Goal: Transaction & Acquisition: Download file/media

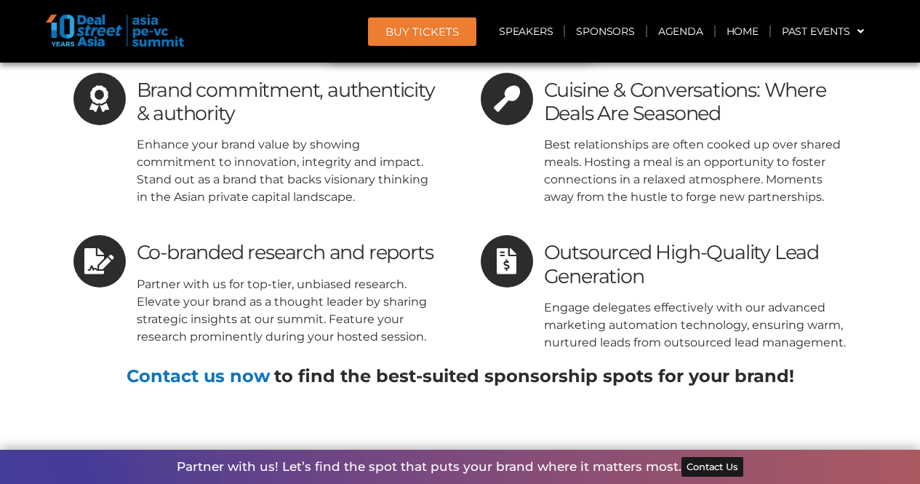
scroll to position [9239, 0]
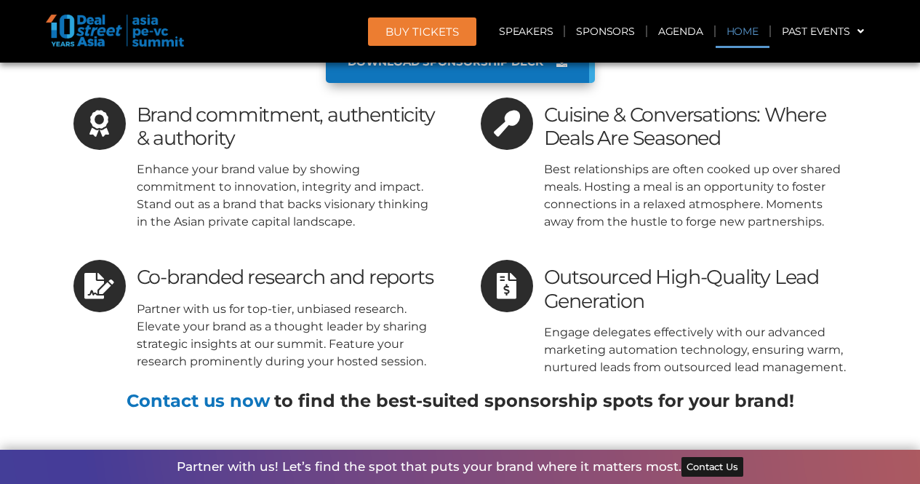
click at [732, 36] on link "Home" at bounding box center [743, 31] width 54 height 33
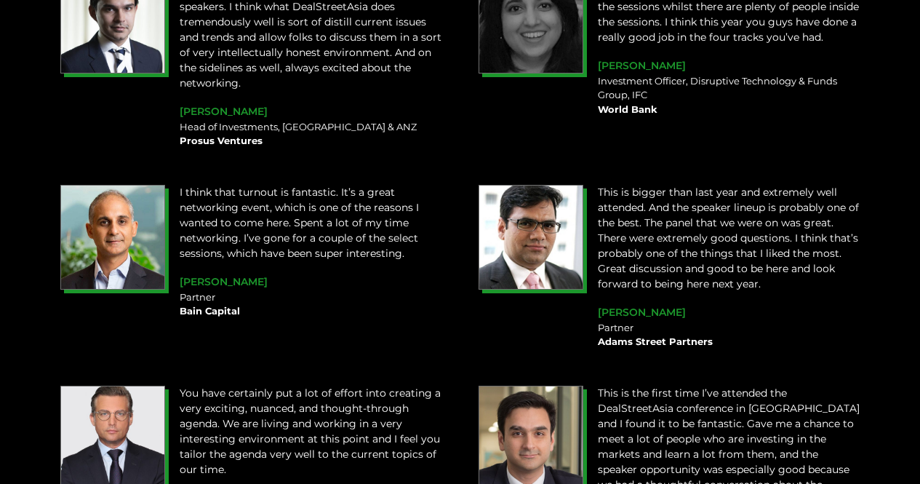
scroll to position [1600, 0]
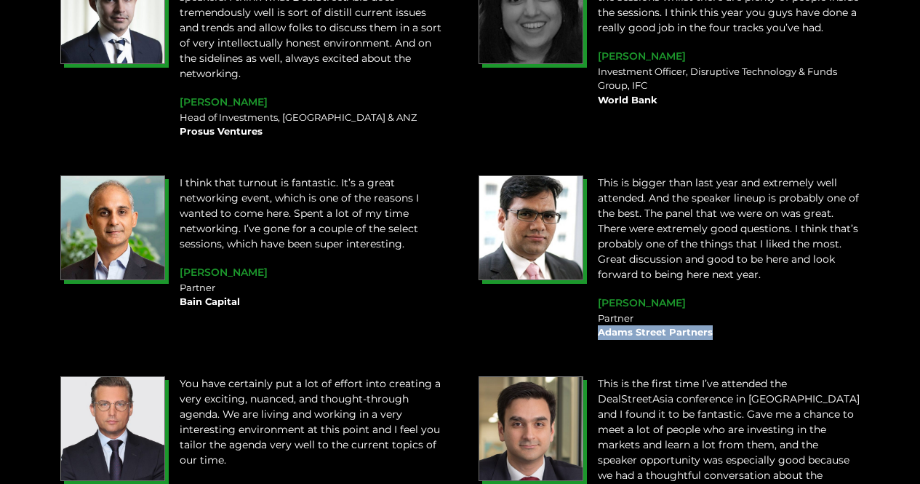
drag, startPoint x: 600, startPoint y: 328, endPoint x: 716, endPoint y: 324, distance: 115.7
click at [714, 326] on div "Partner Adams Street Partners" at bounding box center [729, 325] width 263 height 28
copy b "Adams Street Partners"
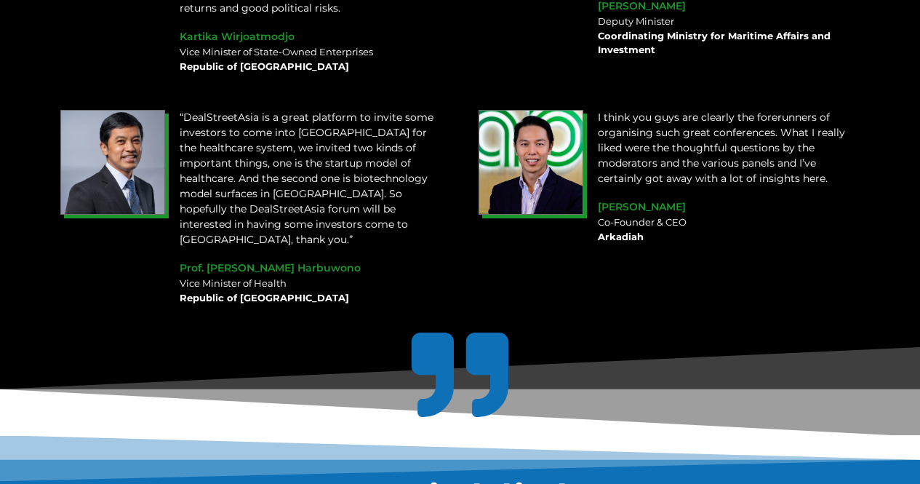
scroll to position [2255, 0]
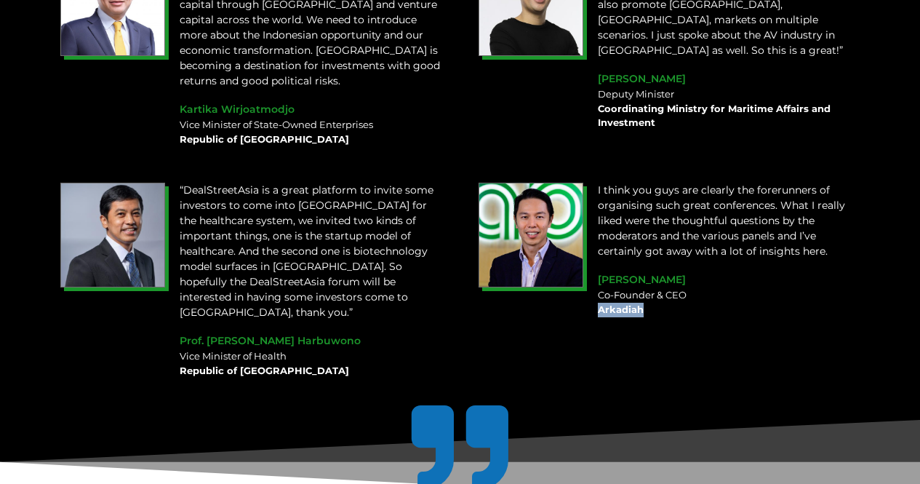
drag, startPoint x: 599, startPoint y: 287, endPoint x: 647, endPoint y: 290, distance: 47.3
click at [647, 290] on div "Co-Founder & CEO Arkadiah" at bounding box center [729, 302] width 263 height 28
copy b "Arkadiah"
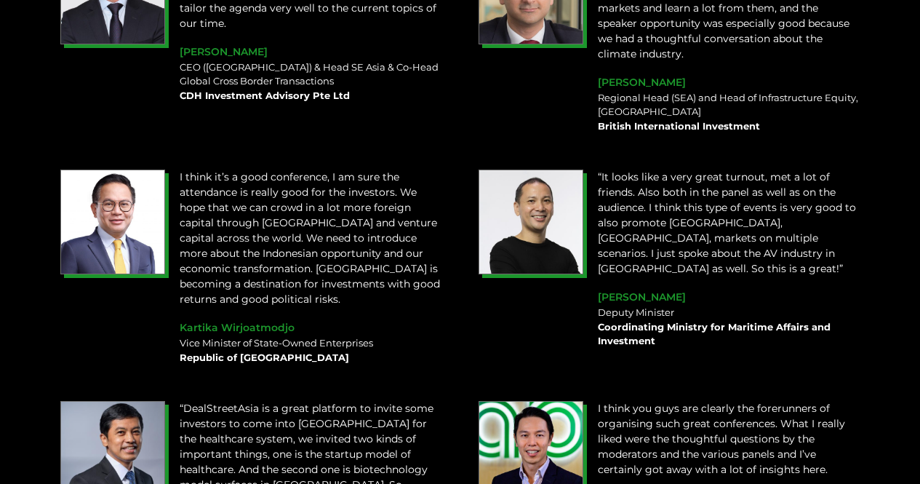
scroll to position [1964, 0]
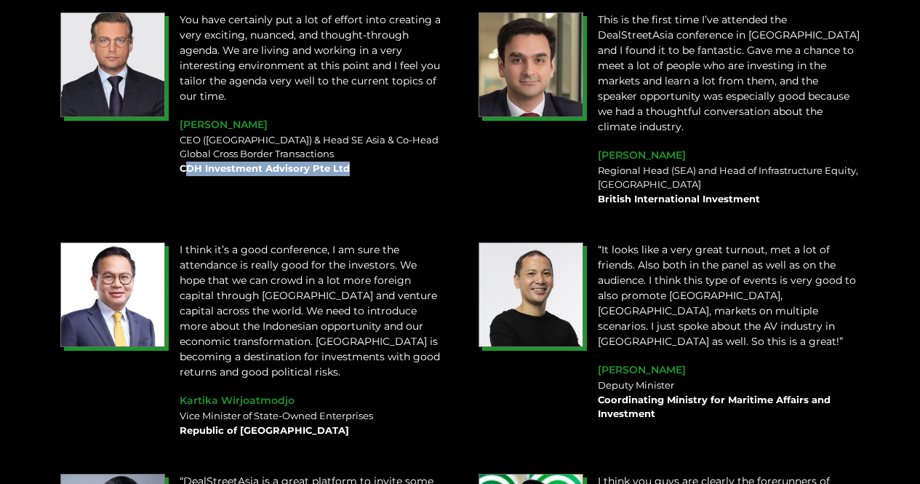
drag, startPoint x: 183, startPoint y: 159, endPoint x: 354, endPoint y: 164, distance: 170.3
click at [354, 164] on div "CEO (Singapore) & Head SE Asia & Co-Head Global Cross Border Transactions CDH I…" at bounding box center [311, 154] width 263 height 43
click at [322, 187] on div "You have certainly put a lot of effort into creating a very exciting, nuanced, …" at bounding box center [251, 109] width 396 height 209
drag, startPoint x: 201, startPoint y: 156, endPoint x: 188, endPoint y: 159, distance: 14.1
click at [190, 156] on div "CEO (Singapore) & Head SE Asia & Co-Head Global Cross Border Transactions CDH I…" at bounding box center [311, 154] width 263 height 43
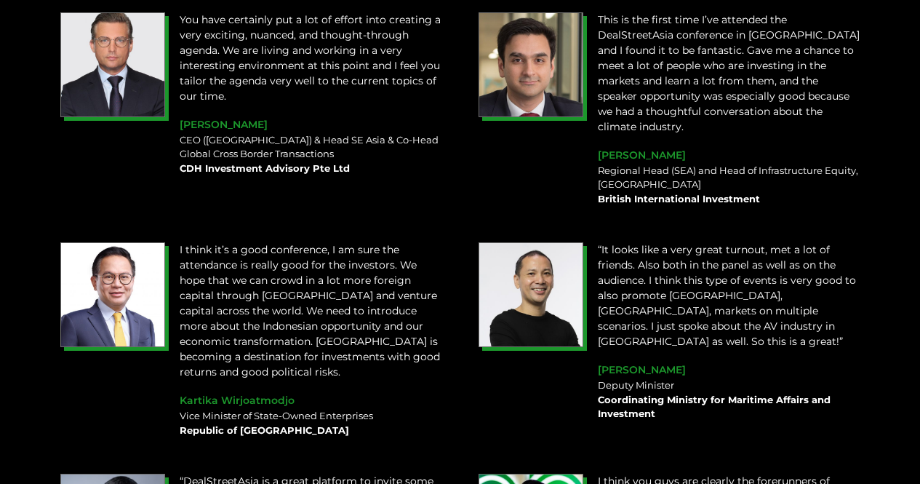
click at [316, 174] on div "You have certainly put a lot of effort into creating a very exciting, nuanced, …" at bounding box center [310, 94] width 277 height 178
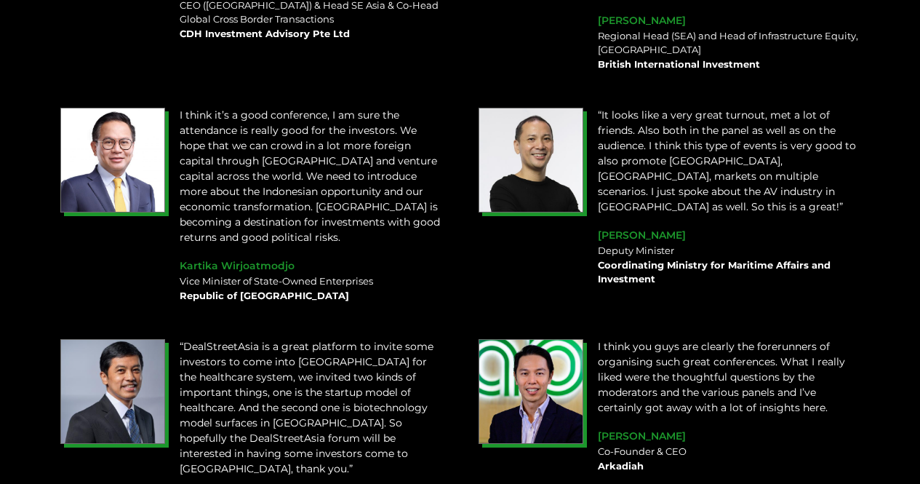
scroll to position [2109, 0]
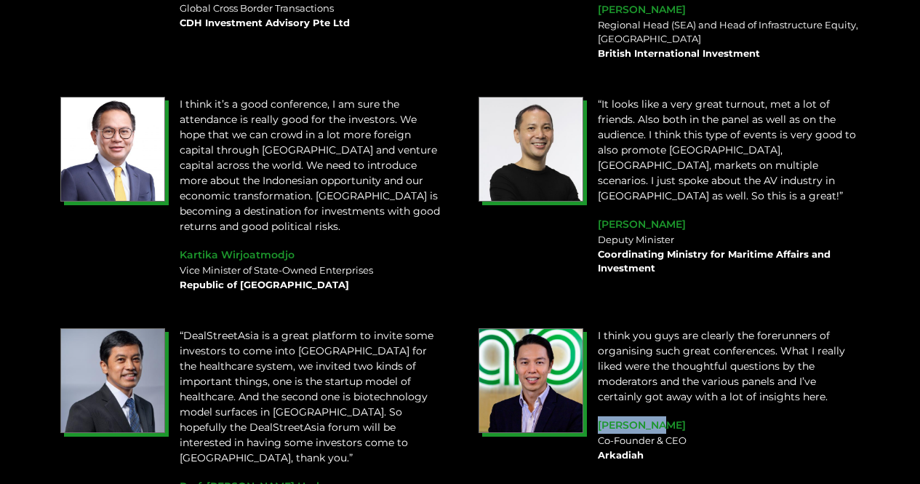
drag, startPoint x: 599, startPoint y: 402, endPoint x: 690, endPoint y: 400, distance: 90.2
click at [690, 416] on div "Reuben Lai" at bounding box center [729, 424] width 263 height 17
copy span "Reuben Lai"
click at [610, 434] on div "Co-Founder & CEO Arkadiah" at bounding box center [729, 448] width 263 height 28
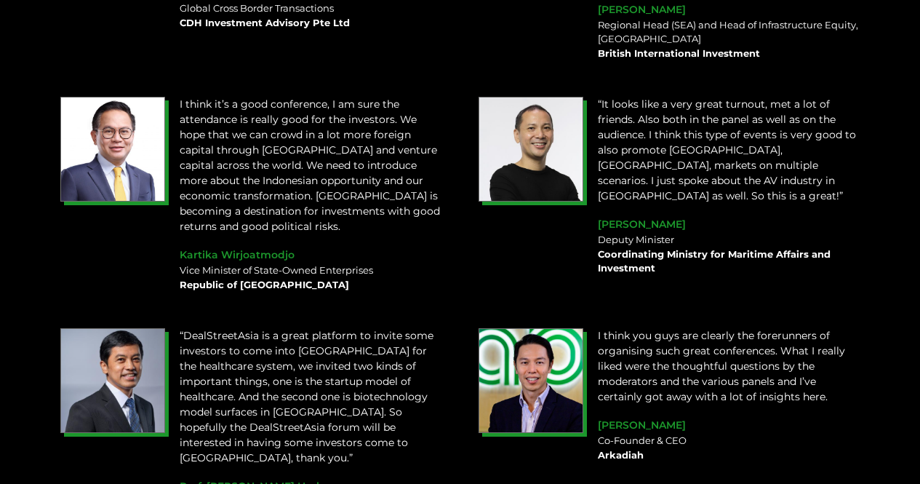
drag, startPoint x: 599, startPoint y: 420, endPoint x: 696, endPoint y: 421, distance: 97.5
click at [696, 434] on div "Co-Founder & CEO Arkadiah" at bounding box center [729, 448] width 263 height 28
copy div "Co-Founder & CEO"
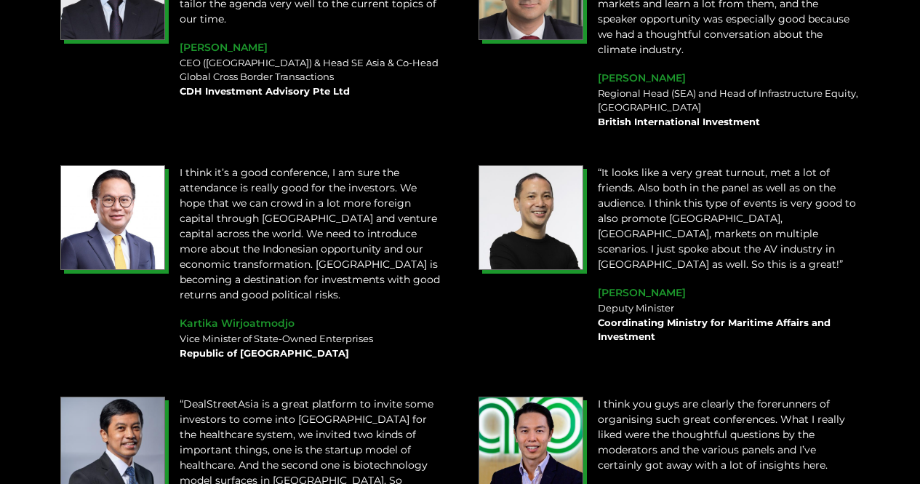
scroll to position [1964, 0]
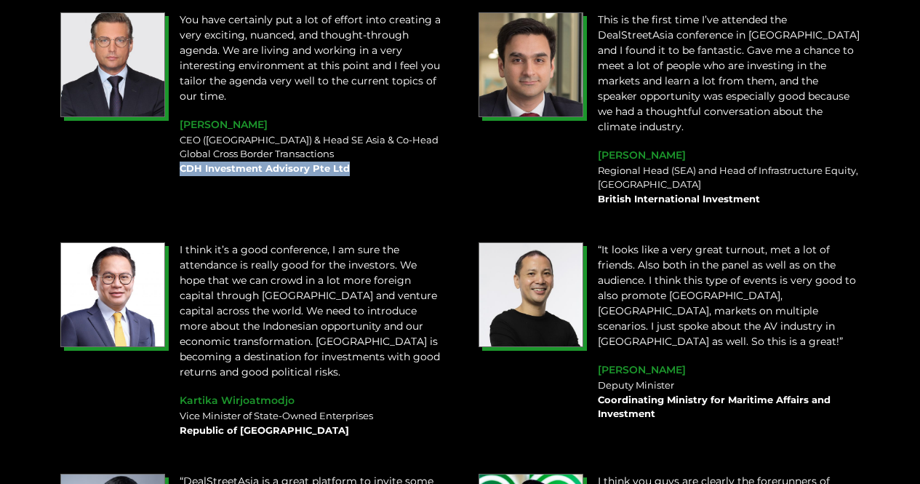
copy b "CDH Investment Advisory Pte Ltd"
drag, startPoint x: 175, startPoint y: 157, endPoint x: 367, endPoint y: 164, distance: 192.2
click at [367, 164] on div "You have certainly put a lot of effort into creating a very exciting, nuanced, …" at bounding box center [310, 94] width 277 height 178
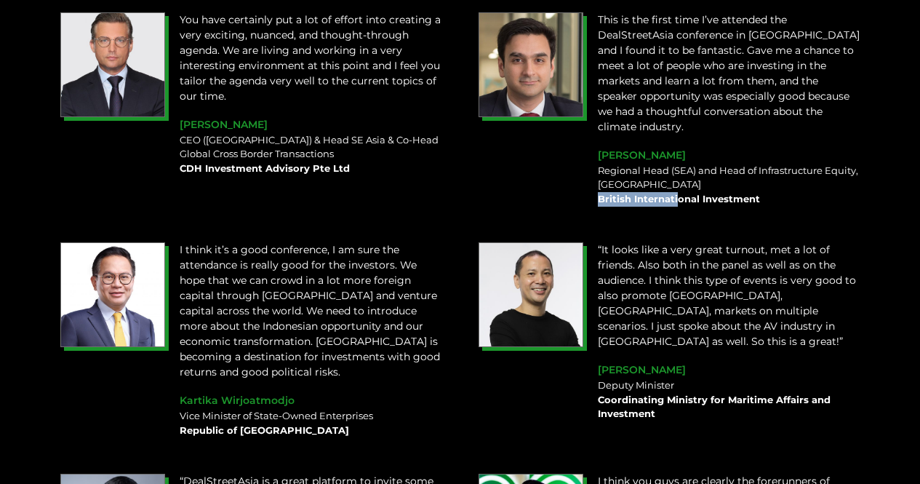
drag, startPoint x: 600, startPoint y: 177, endPoint x: 676, endPoint y: 178, distance: 76.4
click at [676, 193] on b "British International Investment" at bounding box center [679, 199] width 162 height 12
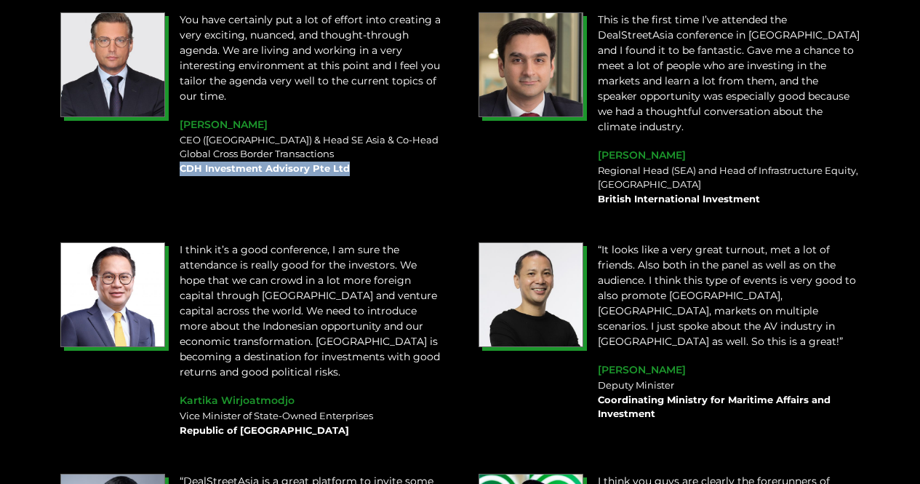
drag, startPoint x: 354, startPoint y: 163, endPoint x: 180, endPoint y: 164, distance: 174.6
click at [180, 164] on div "CEO (Singapore) & Head SE Asia & Co-Head Global Cross Border Transactions CDH I…" at bounding box center [311, 154] width 263 height 43
copy b "CDH Investment Advisory Pte Ltd"
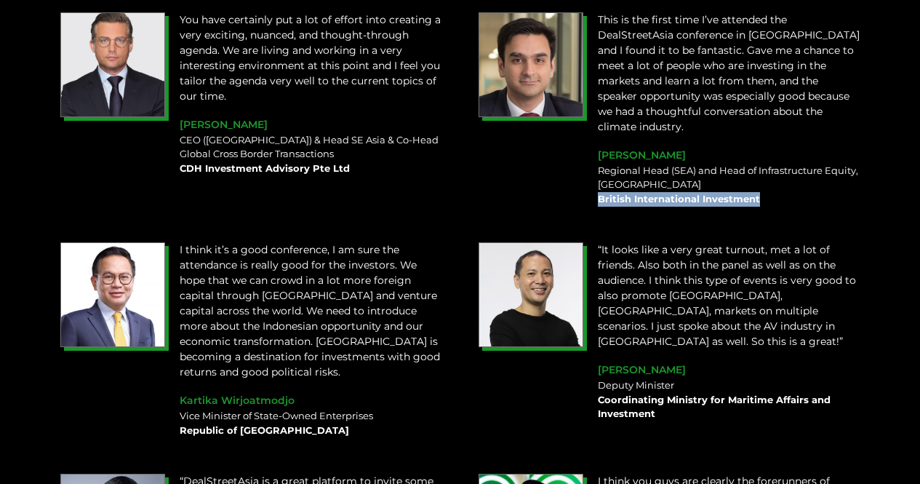
copy b "British International Investment"
drag, startPoint x: 599, startPoint y: 178, endPoint x: 764, endPoint y: 179, distance: 165.1
click at [764, 179] on div "Regional Head (SEA) and Head of Infrastructure Equity, Asia British Internation…" at bounding box center [729, 185] width 263 height 43
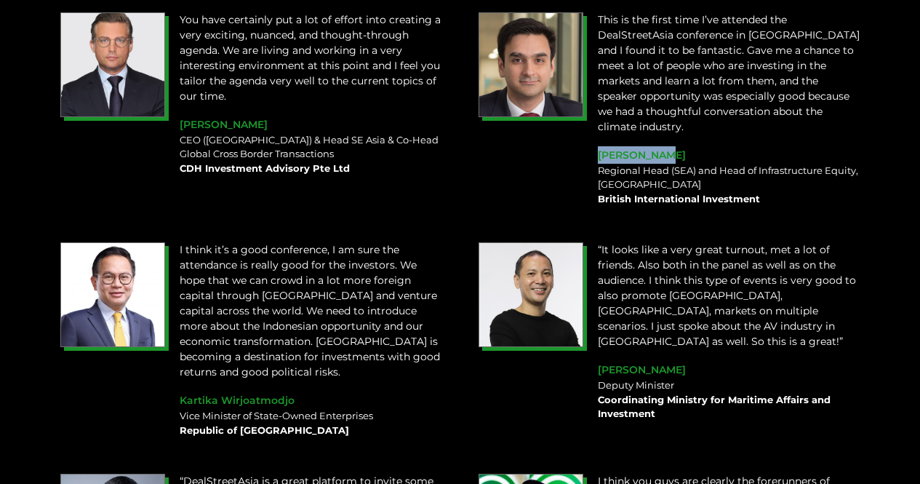
drag, startPoint x: 600, startPoint y: 133, endPoint x: 671, endPoint y: 131, distance: 71.3
click at [668, 146] on div "Rohit Anand" at bounding box center [729, 154] width 263 height 17
copy span "Rohit Anand"
click at [634, 164] on div "Regional Head (SEA) and Head of Infrastructure Equity, Asia British Internation…" at bounding box center [729, 185] width 263 height 43
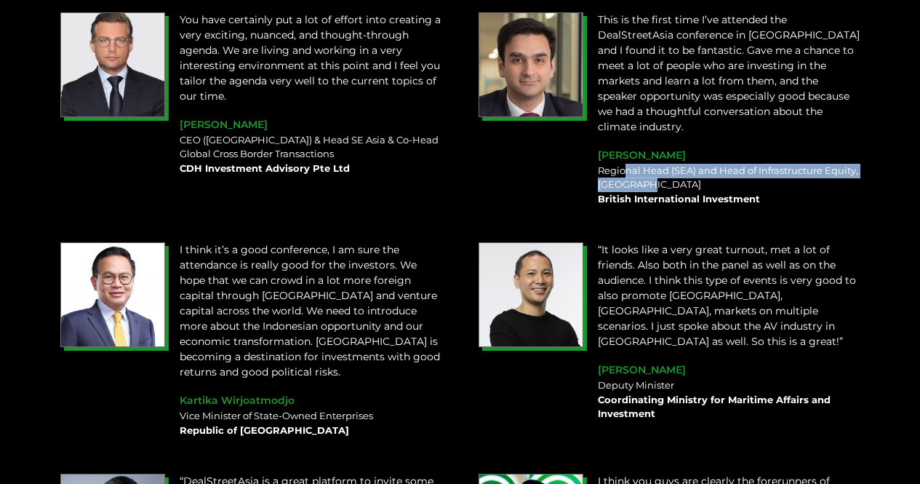
drag, startPoint x: 601, startPoint y: 148, endPoint x: 624, endPoint y: 159, distance: 26.0
click at [624, 164] on div "Regional Head (SEA) and Head of Infrastructure Equity, Asia British Internation…" at bounding box center [729, 185] width 263 height 43
copy div "Regional Head (SEA) and Head of Infrastructure Equity, Asia"
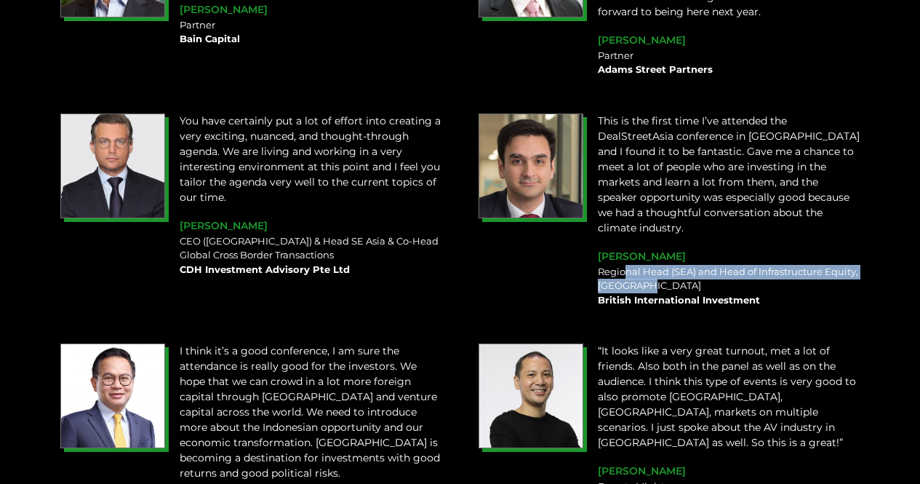
scroll to position [1818, 0]
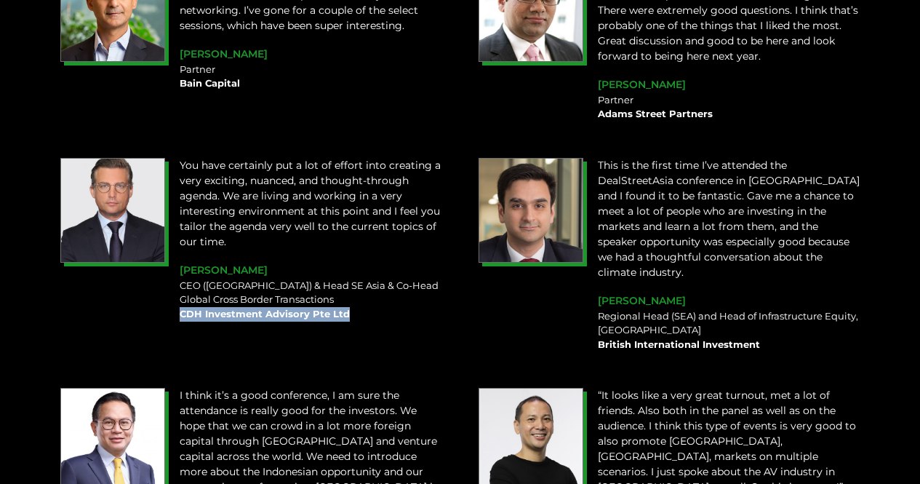
drag, startPoint x: 182, startPoint y: 304, endPoint x: 362, endPoint y: 310, distance: 179.8
click at [355, 311] on div "CEO (Singapore) & Head SE Asia & Co-Head Global Cross Border Transactions CDH I…" at bounding box center [311, 300] width 263 height 43
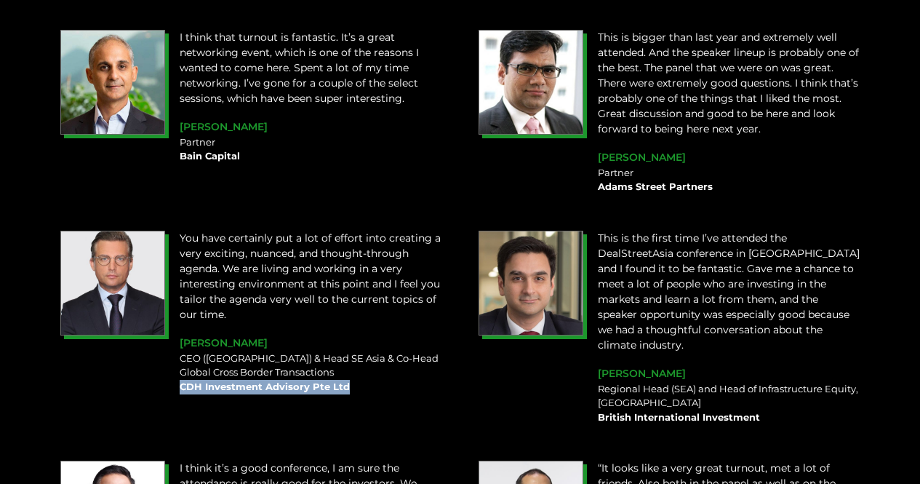
scroll to position [1600, 0]
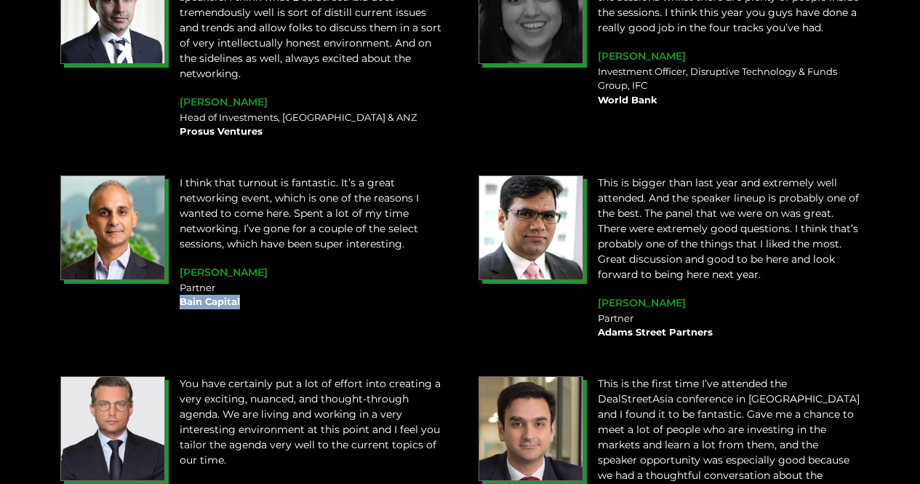
drag, startPoint x: 180, startPoint y: 296, endPoint x: 248, endPoint y: 287, distance: 68.2
click at [244, 293] on div "Partner Bain Capital" at bounding box center [311, 295] width 263 height 28
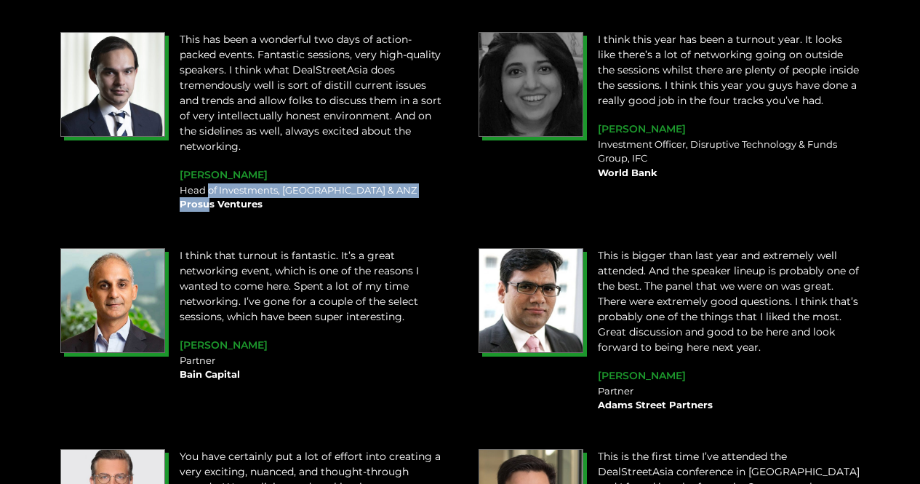
drag, startPoint x: 183, startPoint y: 190, endPoint x: 209, endPoint y: 193, distance: 27.1
click at [209, 193] on div "Head of Investments, Southeast Asia & ANZ Prosus Ventures" at bounding box center [311, 197] width 263 height 28
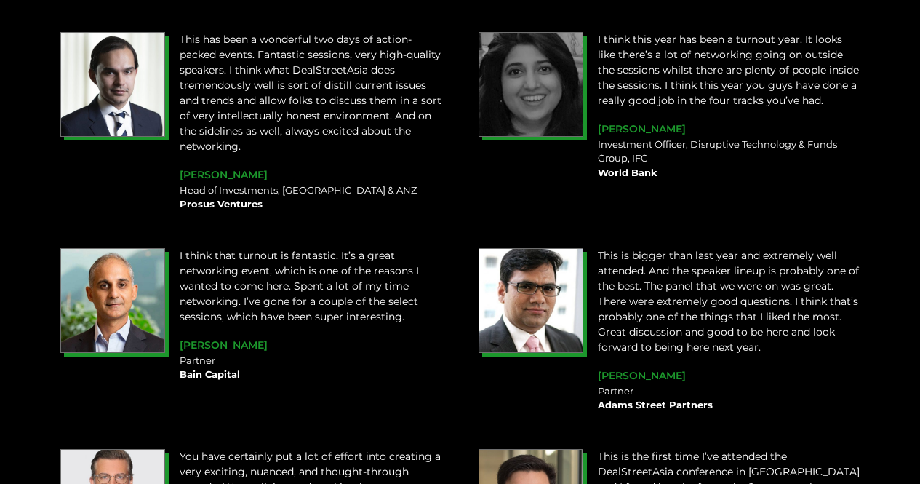
click at [217, 202] on b "Prosus Ventures" at bounding box center [221, 204] width 83 height 12
drag, startPoint x: 181, startPoint y: 196, endPoint x: 302, endPoint y: 185, distance: 121.2
click at [269, 199] on div "Head of Investments, Southeast Asia & ANZ Prosus Ventures" at bounding box center [311, 197] width 263 height 28
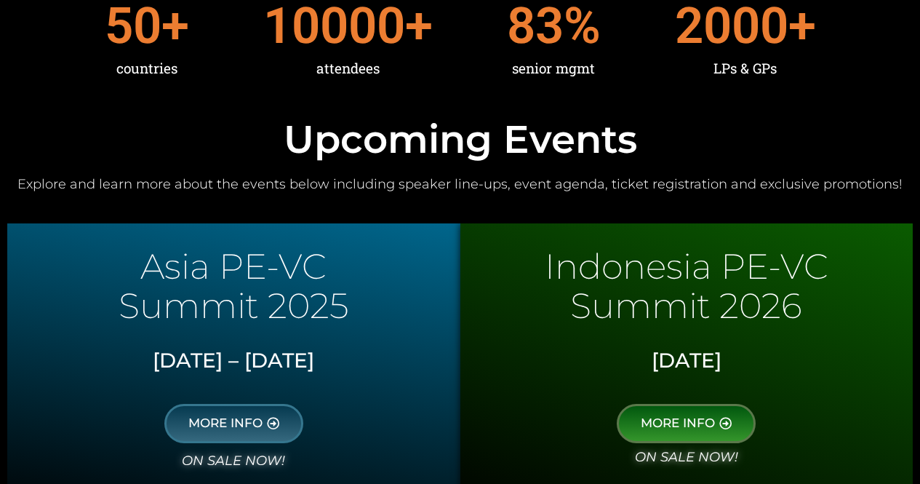
scroll to position [727, 0]
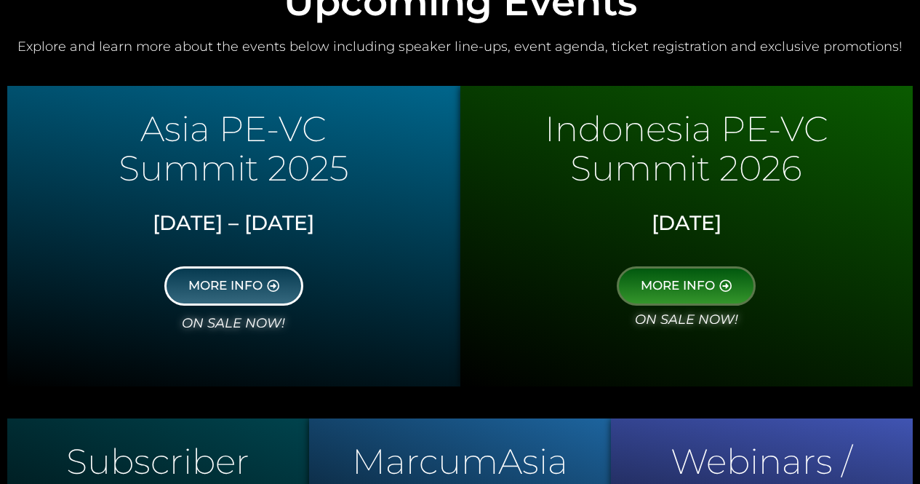
click at [233, 290] on span "MORE INFO" at bounding box center [225, 285] width 74 height 13
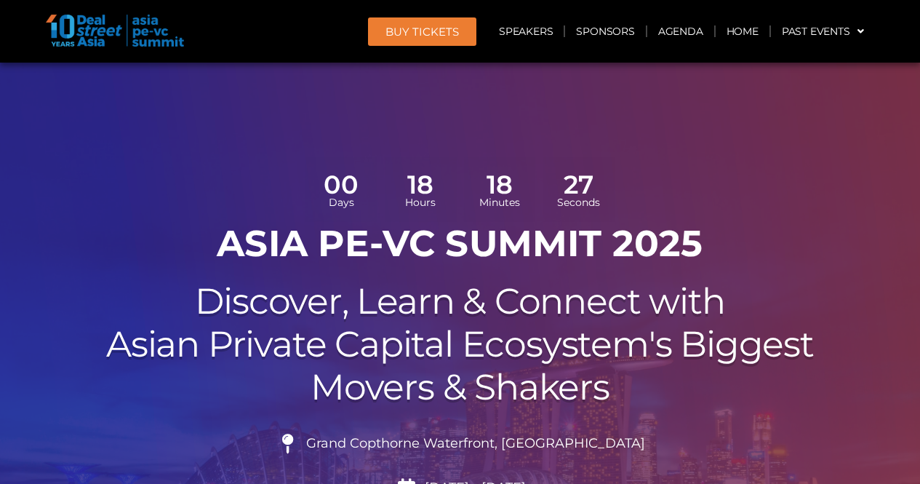
scroll to position [218, 0]
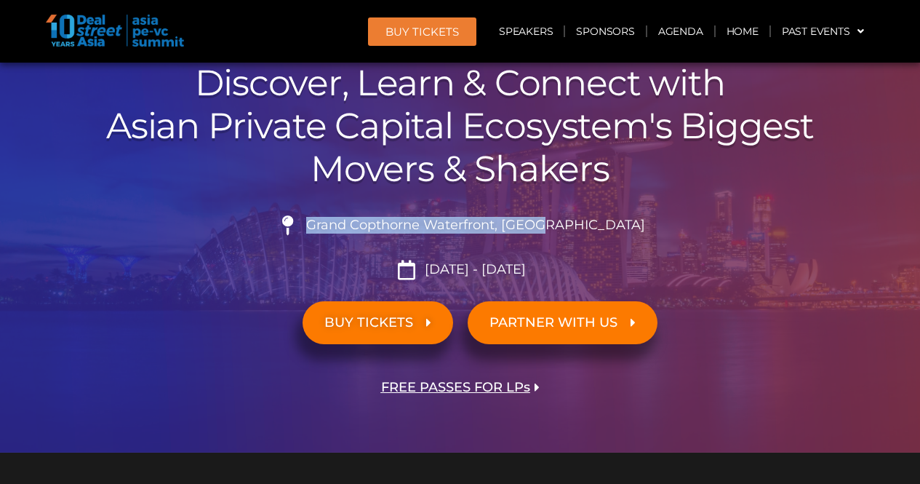
drag, startPoint x: 346, startPoint y: 225, endPoint x: 578, endPoint y: 225, distance: 232.0
click at [578, 225] on span "Grand Copthorne Waterfront, [GEOGRAPHIC_DATA]​" at bounding box center [474, 225] width 343 height 16
click at [365, 244] on li "Grand Copthorne Waterfront, [GEOGRAPHIC_DATA]​" at bounding box center [460, 231] width 815 height 32
copy span "Grand Copthorne Waterfront, [GEOGRAPHIC_DATA]​"
drag, startPoint x: 343, startPoint y: 222, endPoint x: 605, endPoint y: 227, distance: 261.9
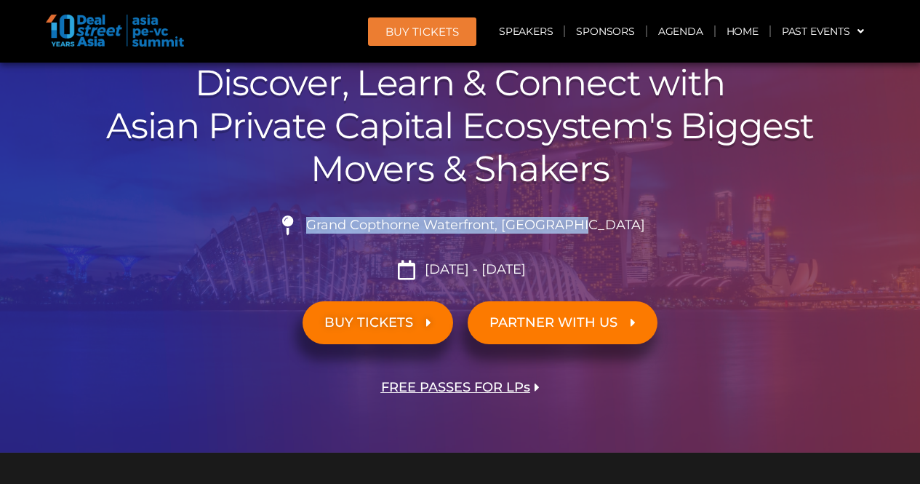
click at [615, 227] on li "Grand Copthorne Waterfront, [GEOGRAPHIC_DATA]​" at bounding box center [460, 231] width 815 height 32
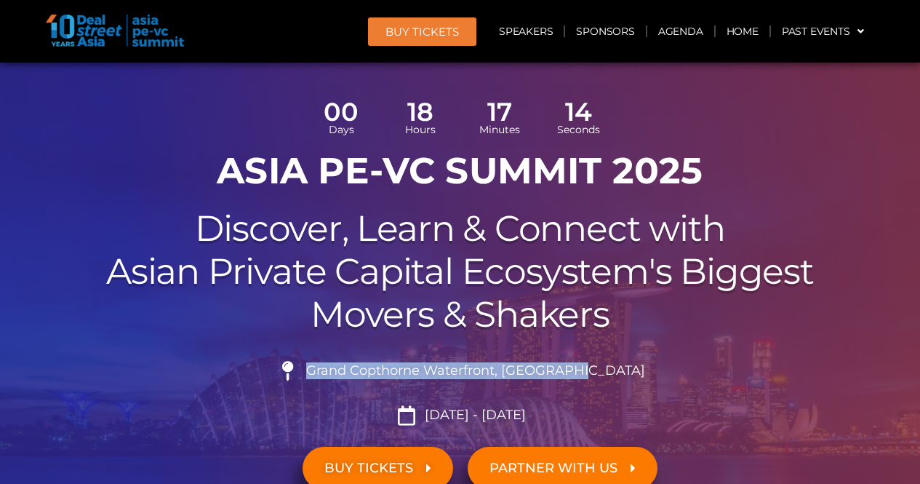
scroll to position [291, 0]
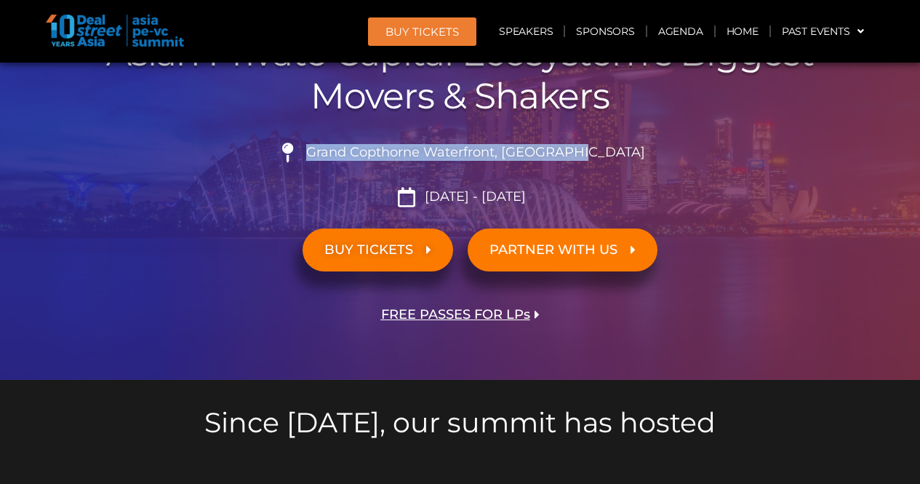
click at [443, 311] on span "FREE PASSES FOR LPs" at bounding box center [455, 315] width 149 height 14
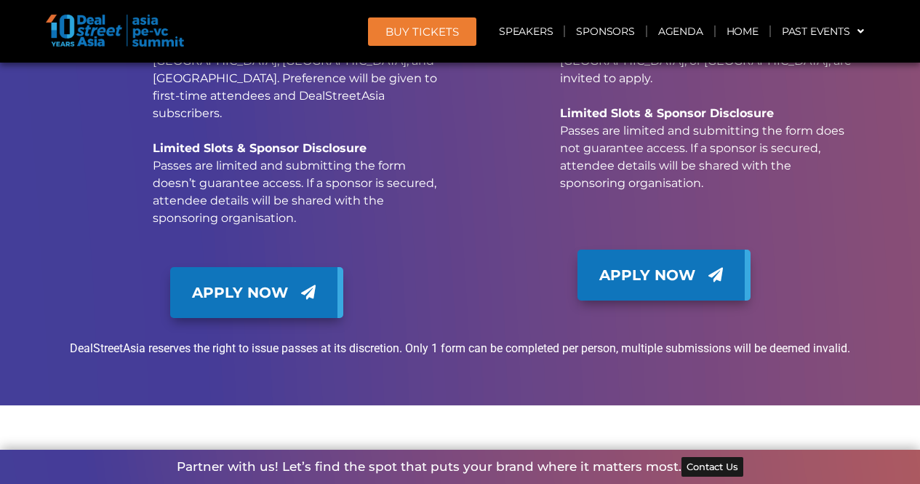
scroll to position [15578, 0]
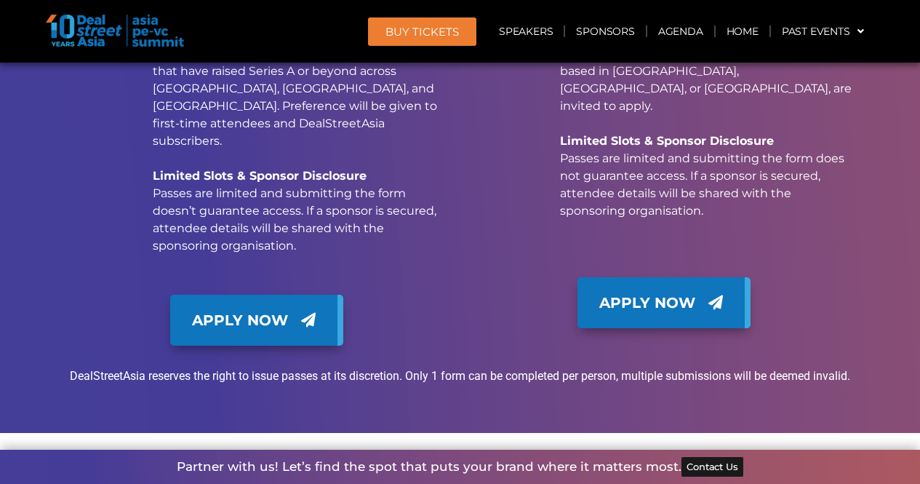
click at [717, 466] on span "Contact Us" at bounding box center [712, 466] width 51 height 9
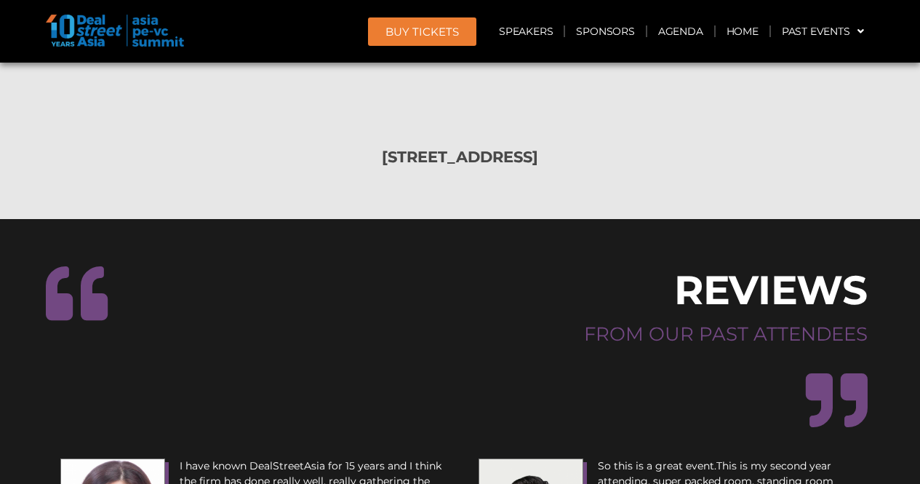
scroll to position [17542, 0]
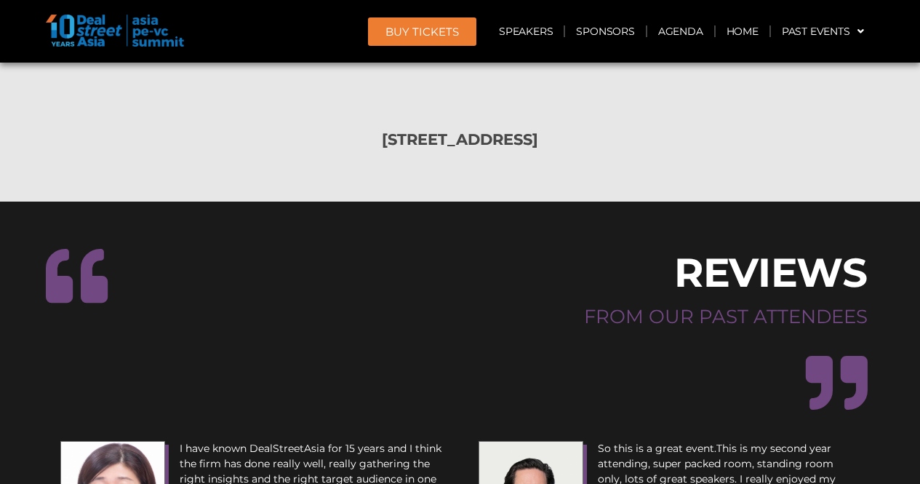
drag, startPoint x: 188, startPoint y: 311, endPoint x: 239, endPoint y: 316, distance: 51.8
copy b "Granite Asia"
copy span "[PERSON_NAME]"
drag, startPoint x: 180, startPoint y: 282, endPoint x: 252, endPoint y: 284, distance: 72.0
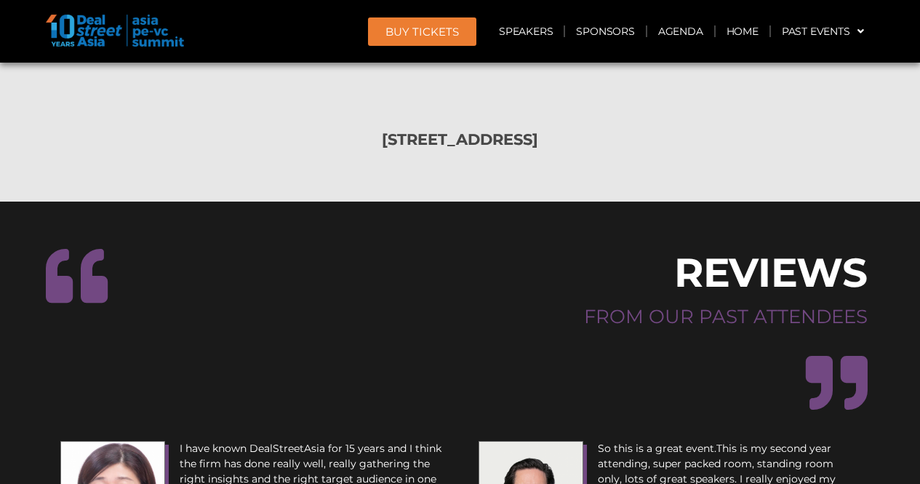
drag, startPoint x: 181, startPoint y: 298, endPoint x: 357, endPoint y: 342, distance: 181.4
copy div "Senior Managing Partner"
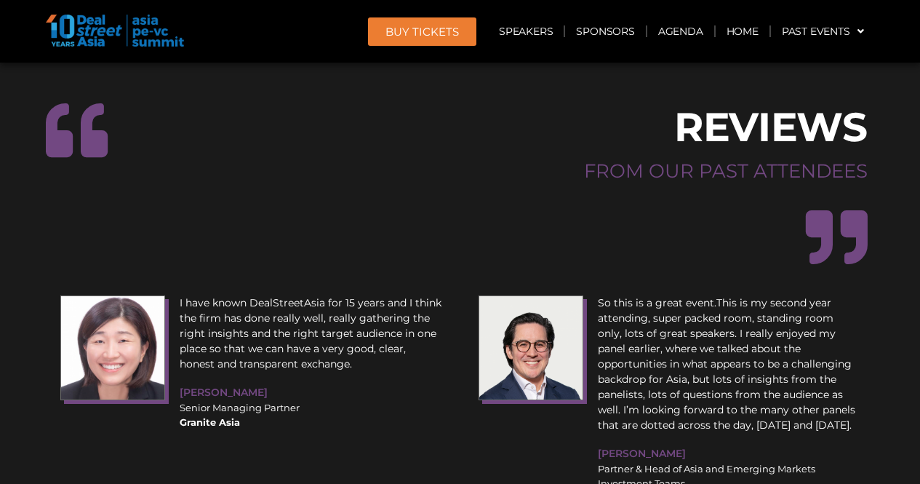
drag, startPoint x: 599, startPoint y: 242, endPoint x: 702, endPoint y: 247, distance: 102.7
click at [698, 462] on div "Partner & Head of Asia and Emerging Markets Investment Teams Pantheon Ventures" at bounding box center [729, 483] width 263 height 43
copy b "Pantheon Ventures"
drag, startPoint x: 598, startPoint y: 201, endPoint x: 652, endPoint y: 200, distance: 53.8
click at [652, 444] on div "[PERSON_NAME]" at bounding box center [729, 452] width 263 height 17
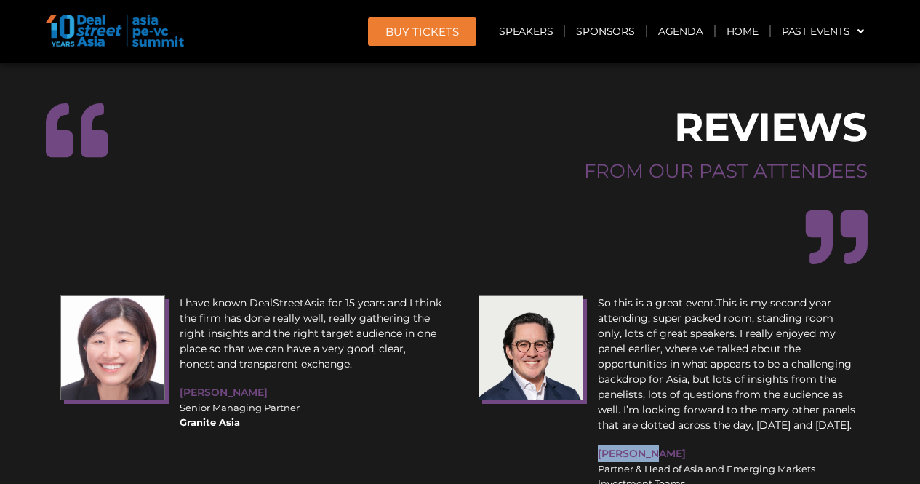
copy span "[PERSON_NAME]"
drag, startPoint x: 599, startPoint y: 215, endPoint x: 683, endPoint y: 228, distance: 85.5
click at [683, 462] on div "Partner & Head of Asia and Emerging Markets Investment Teams Pantheon Ventures" at bounding box center [729, 483] width 263 height 43
copy div "Partner & Head of Asia and Emerging Markets Investment Teams"
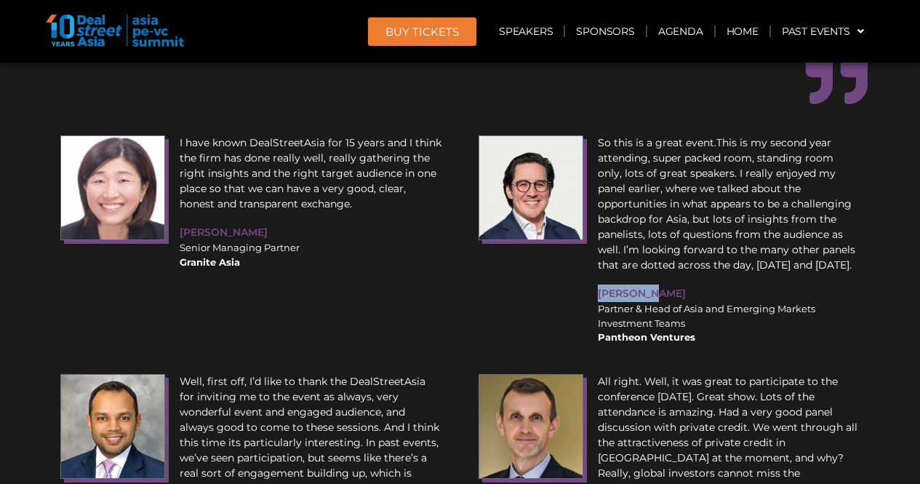
scroll to position [17905, 0]
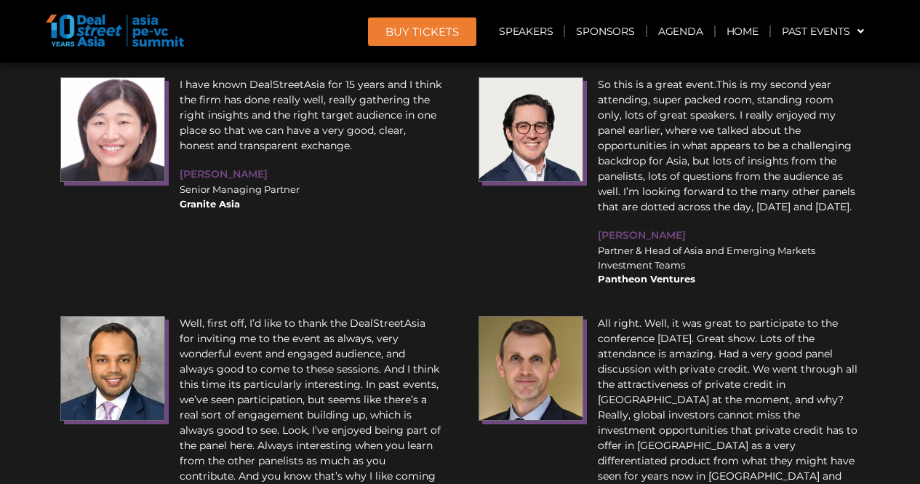
drag, startPoint x: 181, startPoint y: 338, endPoint x: 255, endPoint y: 343, distance: 73.6
copy b "Warburg Pincu"
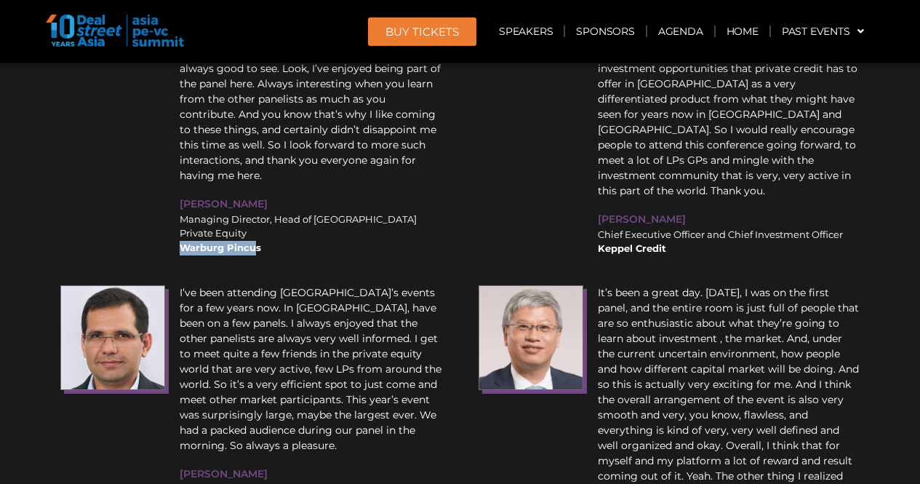
scroll to position [18269, 0]
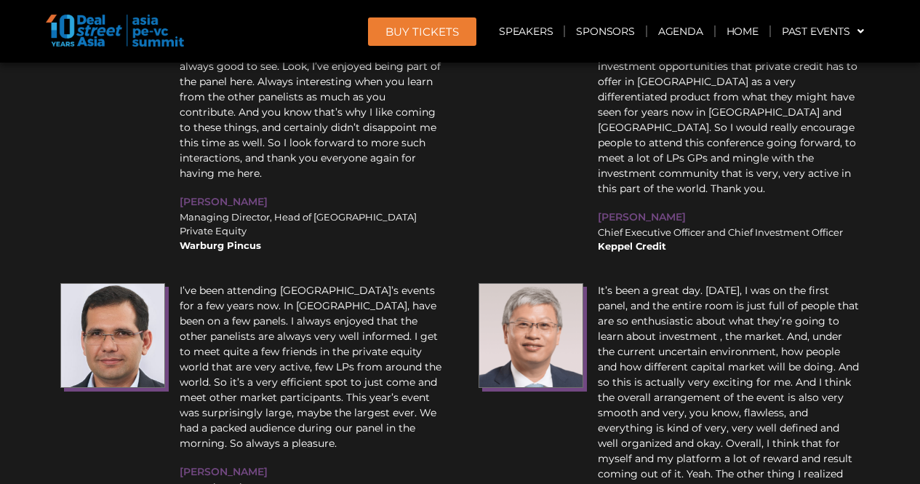
drag, startPoint x: 598, startPoint y: 383, endPoint x: 660, endPoint y: 381, distance: 62.6
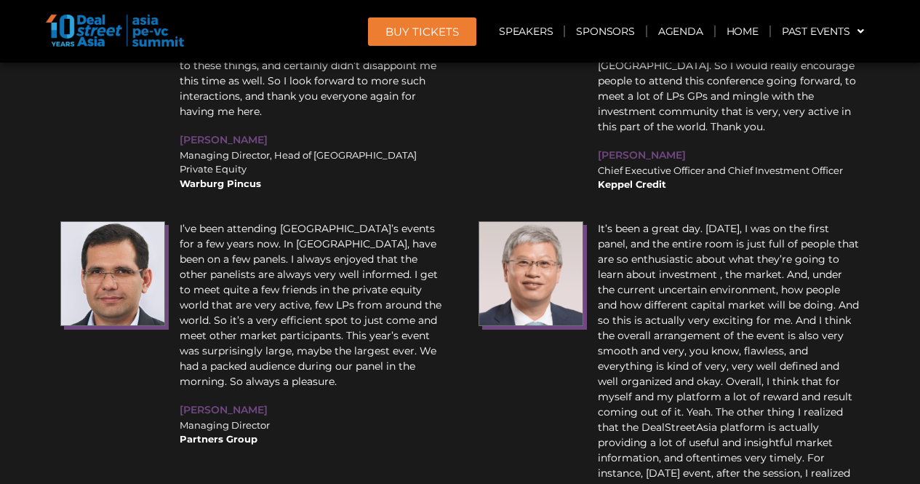
scroll to position [18415, 0]
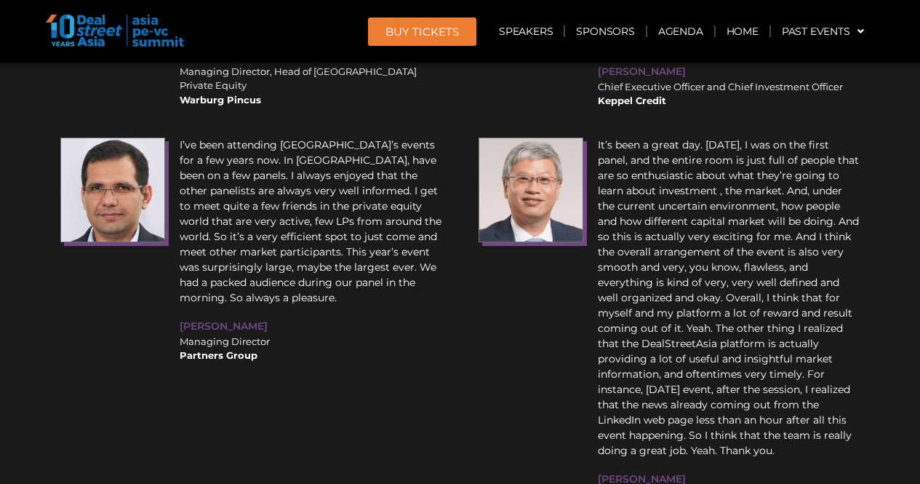
copy b "Ewpartners"
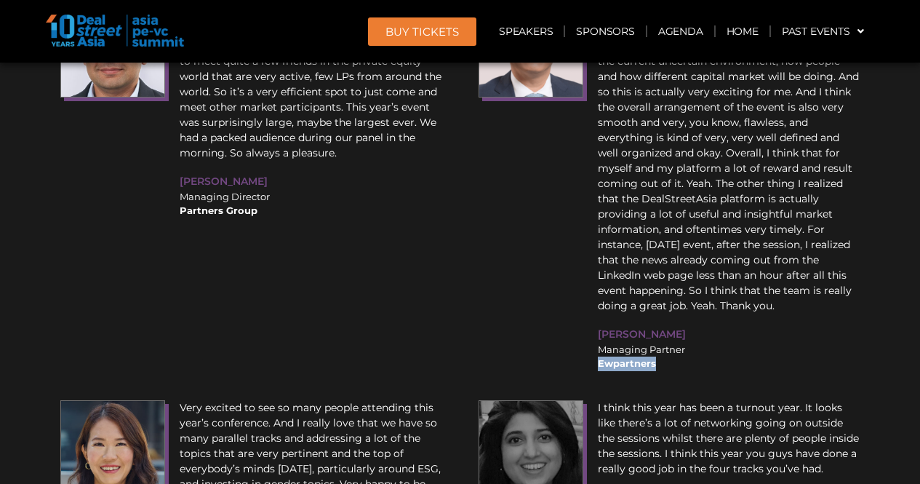
scroll to position [18633, 0]
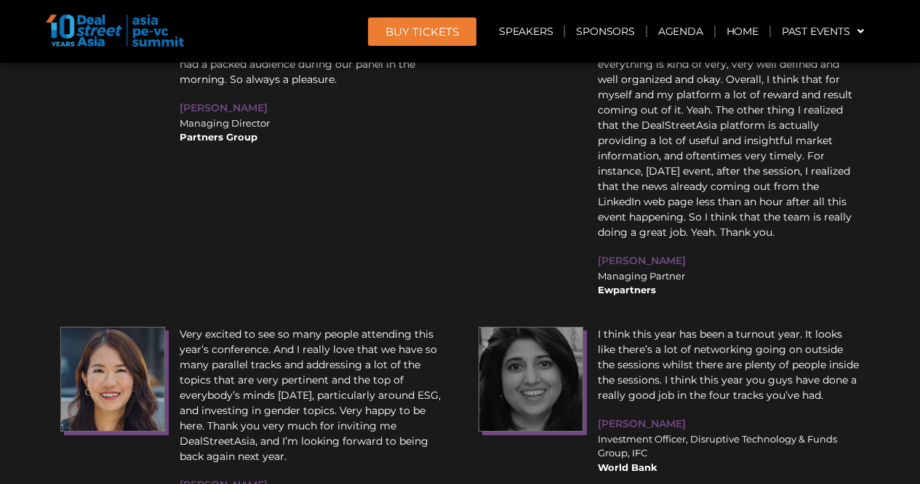
drag, startPoint x: 180, startPoint y: 242, endPoint x: 340, endPoint y: 253, distance: 160.4
click at [340, 319] on div "Very excited to see so many people attending this year’s conference. And I real…" at bounding box center [310, 423] width 277 height 209
copy b "Sarona Asset Management"
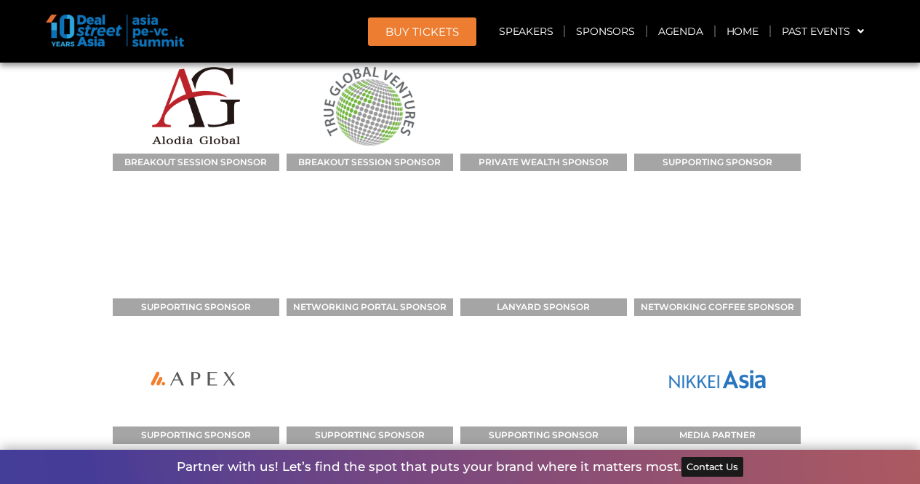
scroll to position [16305, 0]
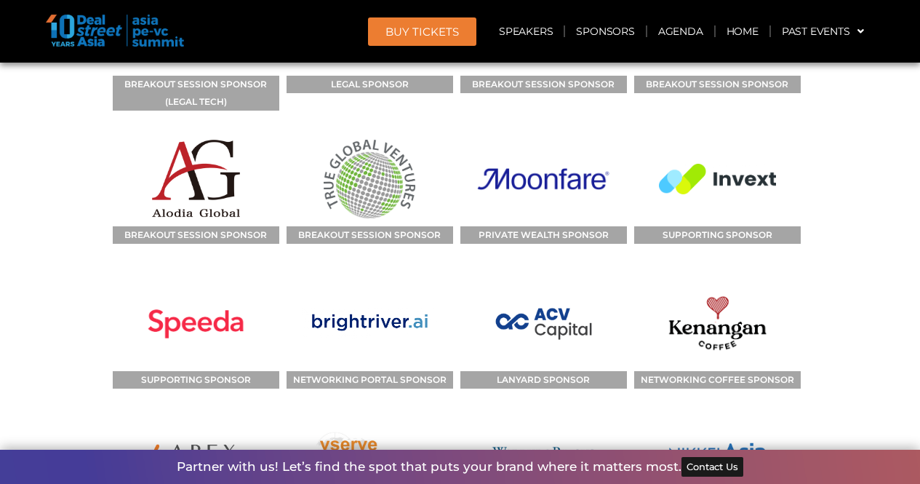
click at [512, 405] on img at bounding box center [543, 452] width 109 height 94
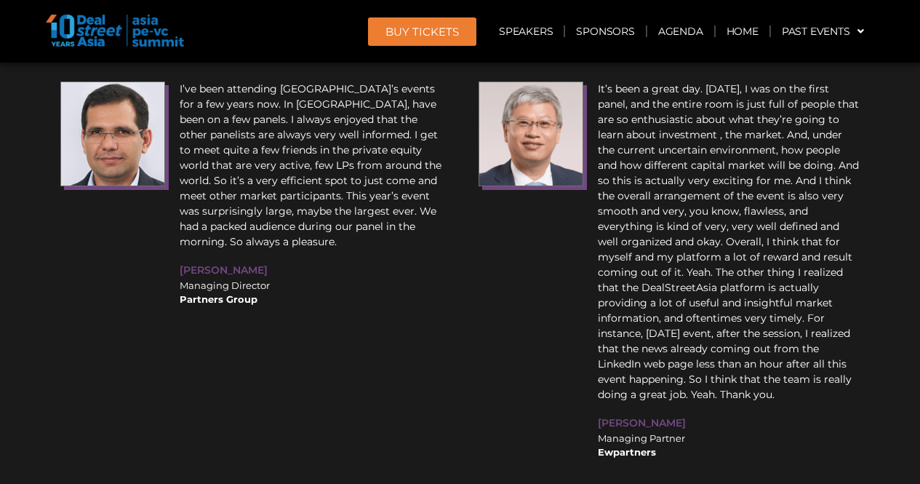
scroll to position [18560, 0]
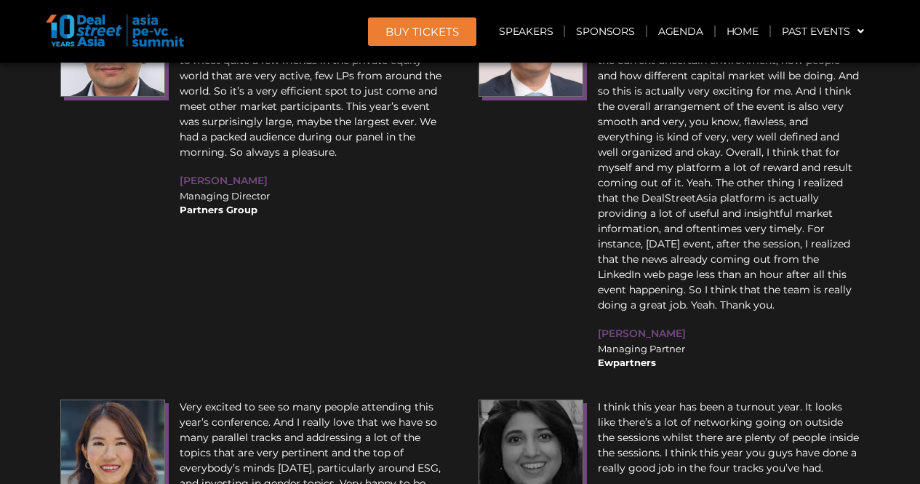
drag, startPoint x: 177, startPoint y: 285, endPoint x: 251, endPoint y: 287, distance: 73.5
drag, startPoint x: 182, startPoint y: 303, endPoint x: 313, endPoint y: 305, distance: 130.9
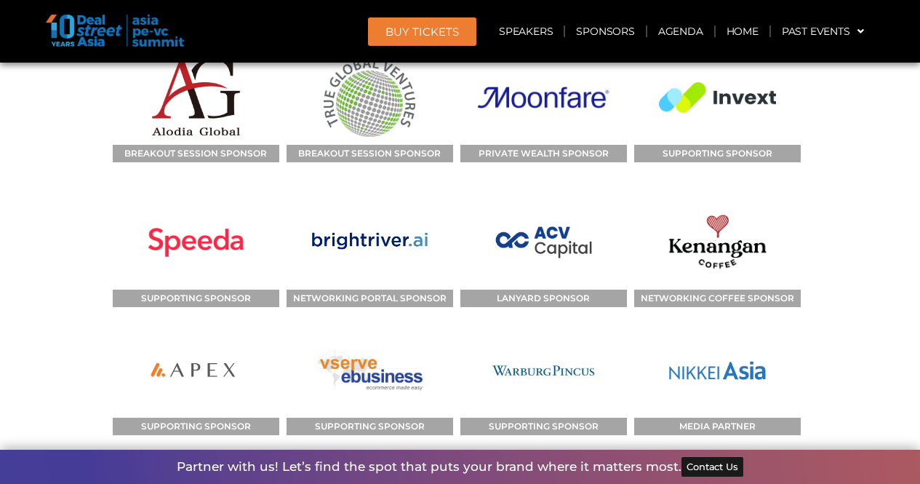
scroll to position [16378, 0]
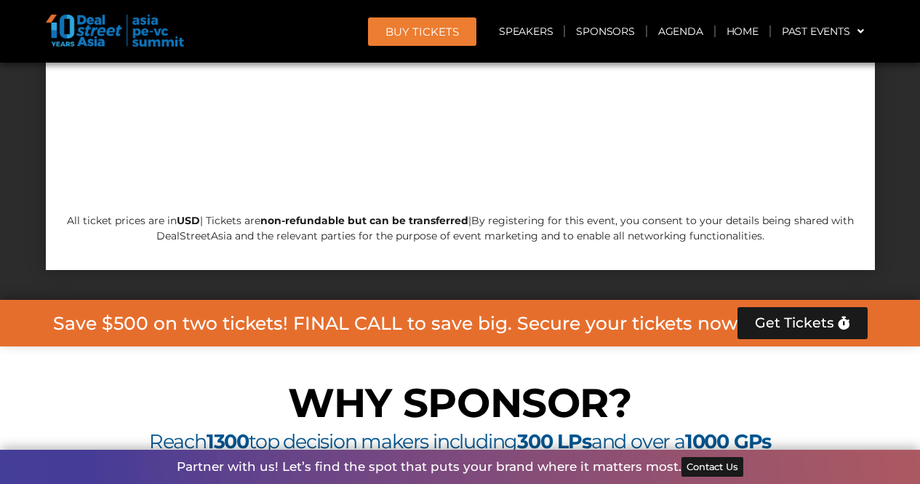
scroll to position [8875, 0]
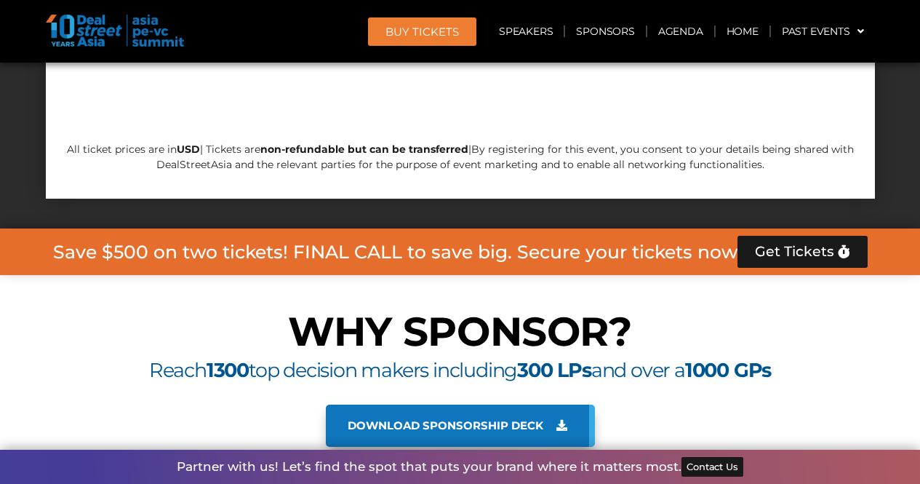
click at [494, 419] on span "Download sponsorship deck" at bounding box center [446, 425] width 196 height 13
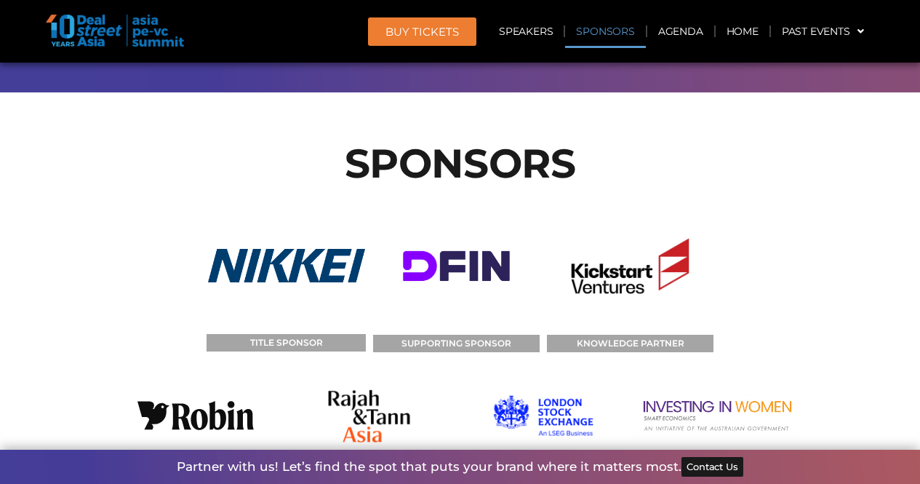
scroll to position [10402, 0]
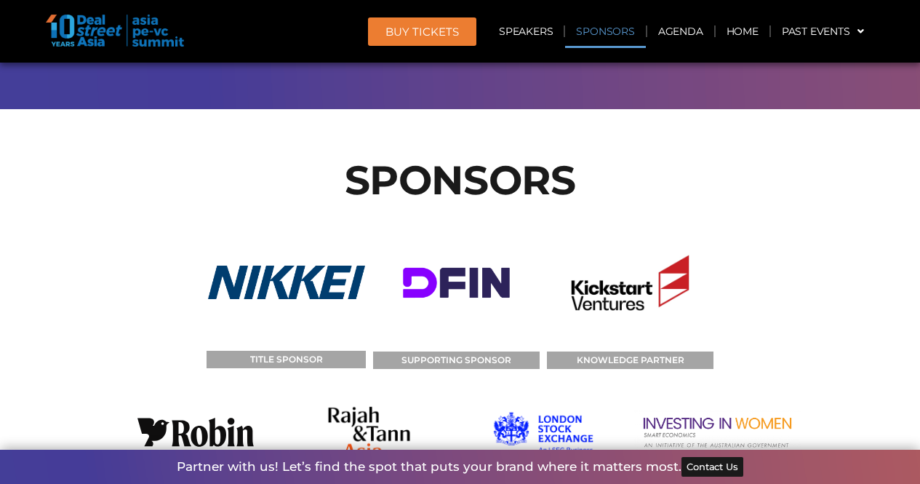
click at [678, 386] on img at bounding box center [717, 433] width 167 height 94
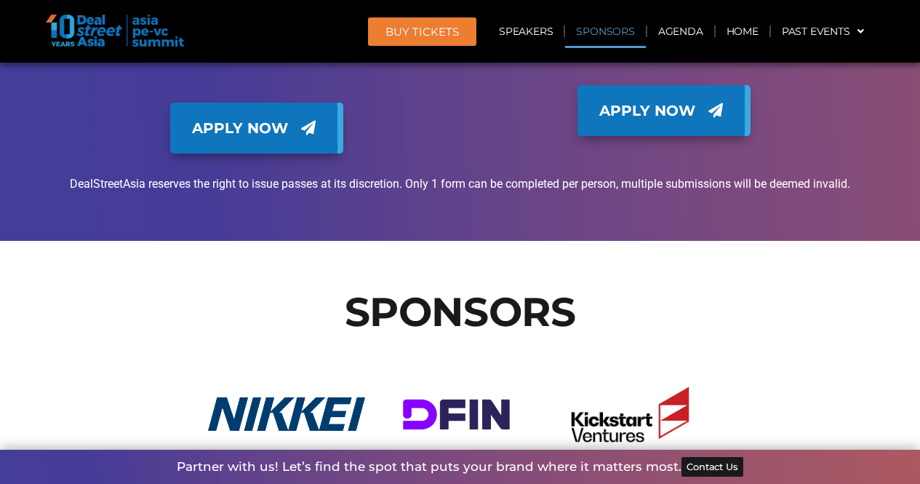
scroll to position [10257, 0]
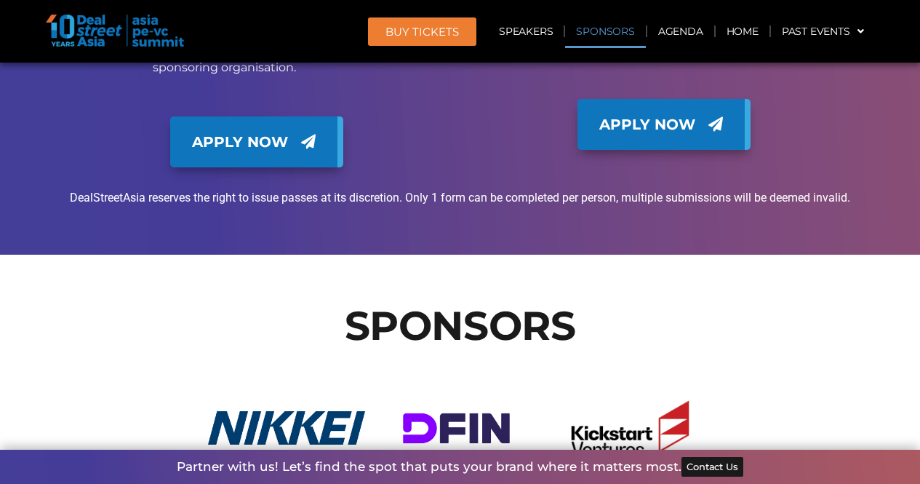
click at [484, 360] on img at bounding box center [456, 428] width 167 height 137
